Goal: Information Seeking & Learning: Find specific fact

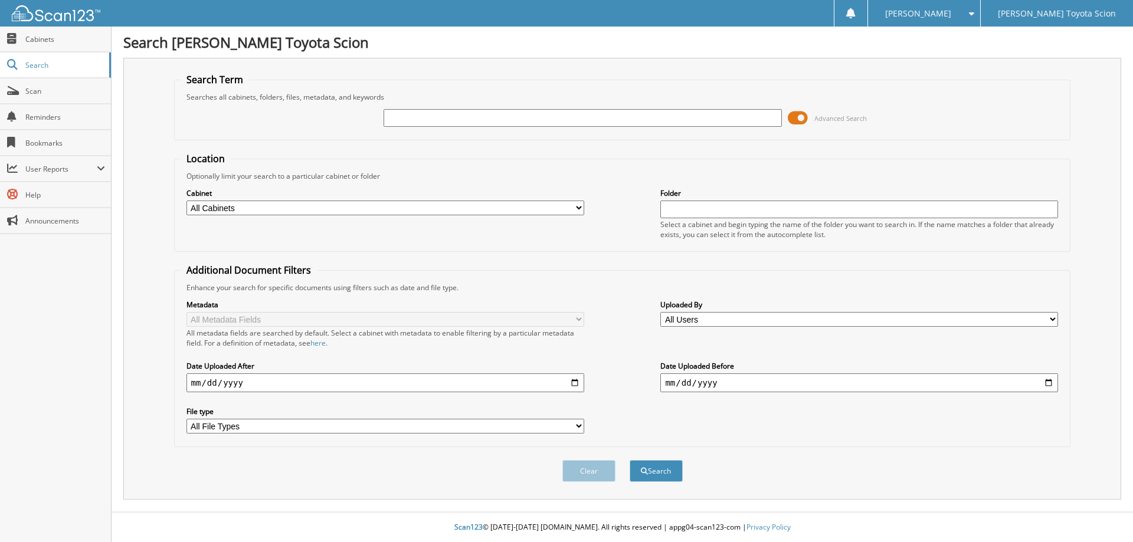
click at [641, 117] on input "text" at bounding box center [583, 118] width 398 height 18
type input "[US_VEHICLE_IDENTIFICATION_NUMBER]"
click at [470, 117] on input "[US_VEHICLE_IDENTIFICATION_NUMBER]" at bounding box center [583, 118] width 398 height 18
drag, startPoint x: 470, startPoint y: 117, endPoint x: 430, endPoint y: 115, distance: 39.6
click at [430, 115] on input "[US_VEHICLE_IDENTIFICATION_NUMBER]" at bounding box center [583, 118] width 398 height 18
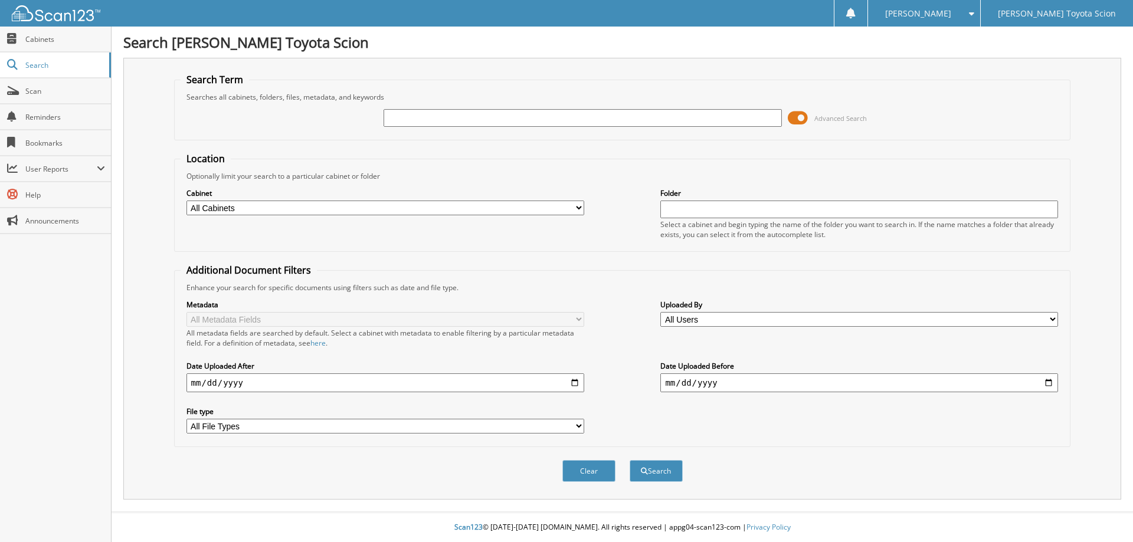
paste input "0790187"
type input "0790187"
click at [630, 460] on button "Search" at bounding box center [656, 471] width 53 height 22
